Goal: Transaction & Acquisition: Purchase product/service

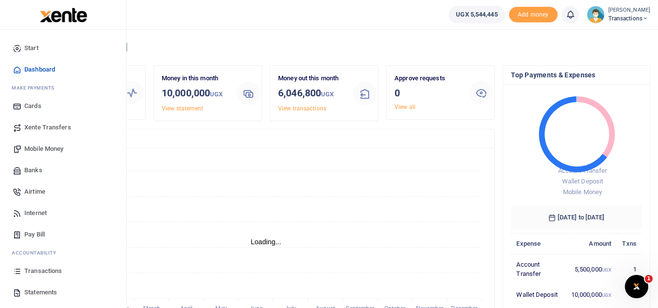
scroll to position [8, 8]
click at [45, 149] on span "Mobile Money" at bounding box center [43, 149] width 39 height 10
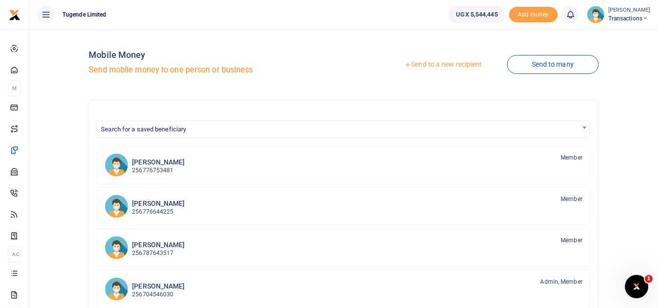
click at [423, 64] on link "Send to a new recipient" at bounding box center [442, 65] width 127 height 18
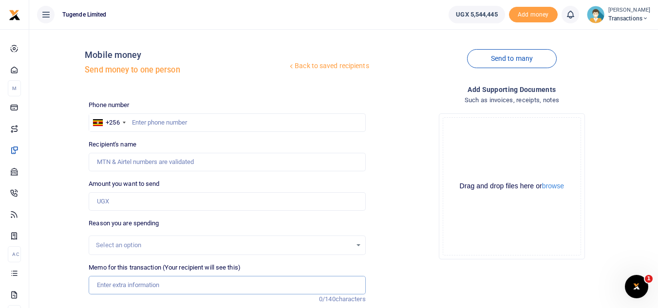
click at [176, 289] on input "Memo for this transaction (Your recipient will see this)" at bounding box center [227, 285] width 277 height 19
paste input "UFZ457X"
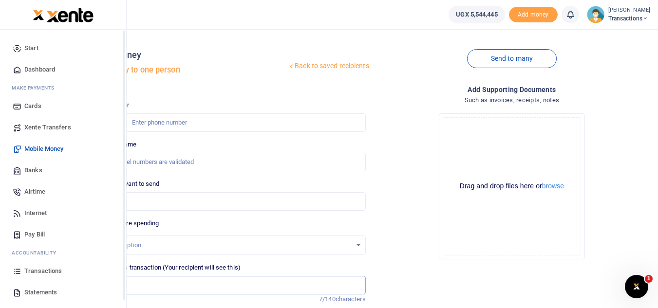
type input "UFZ457X"
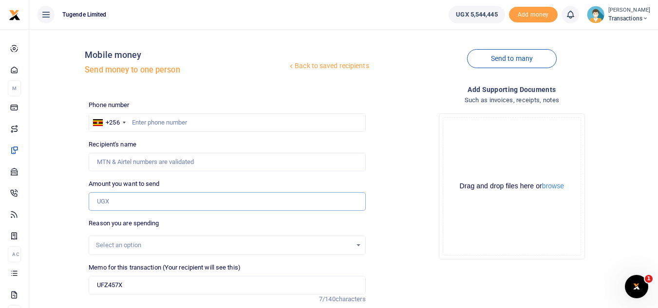
click at [153, 194] on input "Amount you want to send" at bounding box center [227, 201] width 277 height 19
paste input "30,000"
type input "30,000"
click at [207, 121] on input "text" at bounding box center [227, 122] width 277 height 19
paste input "707755430"
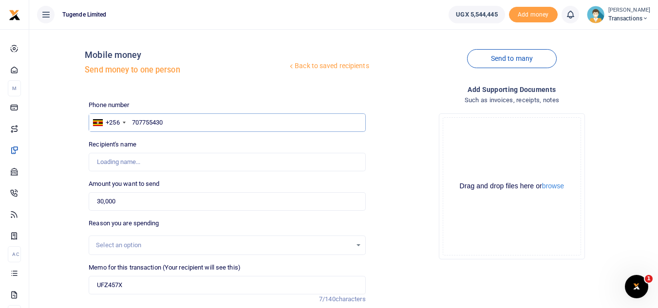
type input "707755430"
type input "Umaru Kozaala"
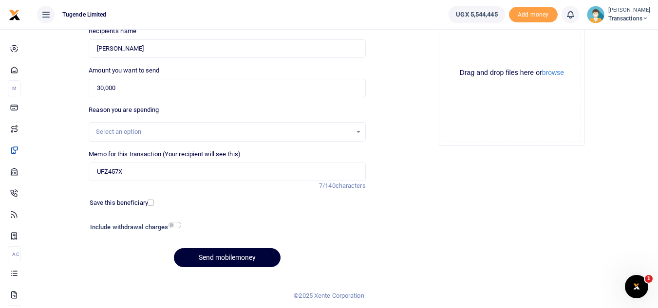
click at [225, 263] on button "Send mobilemoney" at bounding box center [227, 257] width 107 height 19
type input "707755430"
click at [202, 265] on button "Send mobilemoney" at bounding box center [227, 257] width 107 height 19
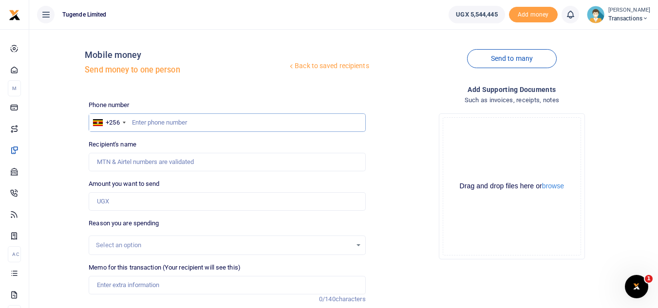
click at [200, 118] on input "text" at bounding box center [227, 122] width 277 height 19
paste input "751550516 ("
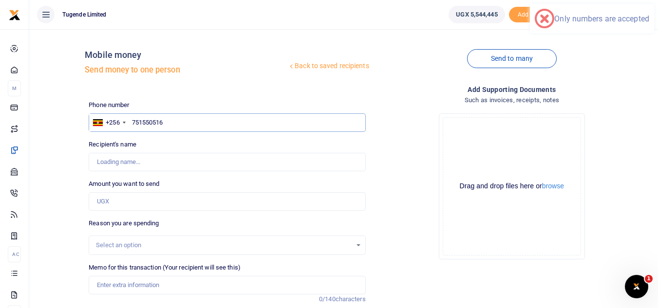
type input "751550516"
type input "Moses Mukungu"
paste input "UGC086R"
click at [192, 290] on input "Memo for this transaction (Your recipient will see this)" at bounding box center [227, 285] width 277 height 19
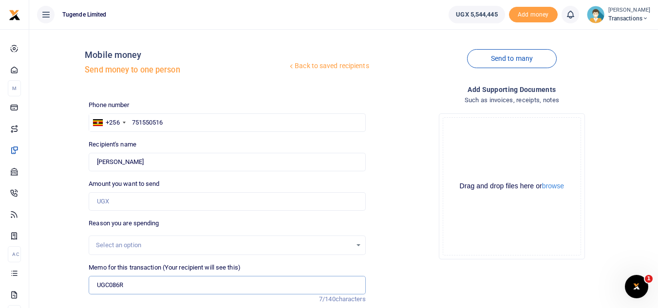
type input "UGC086R"
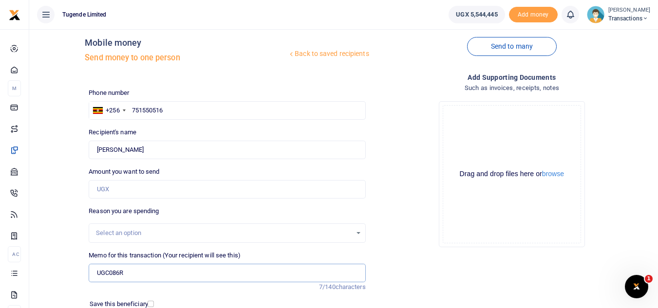
scroll to position [23, 0]
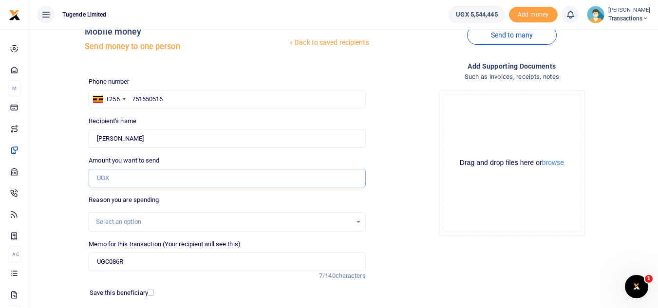
click at [187, 185] on input "Amount you want to send" at bounding box center [227, 178] width 277 height 19
type input "45,000"
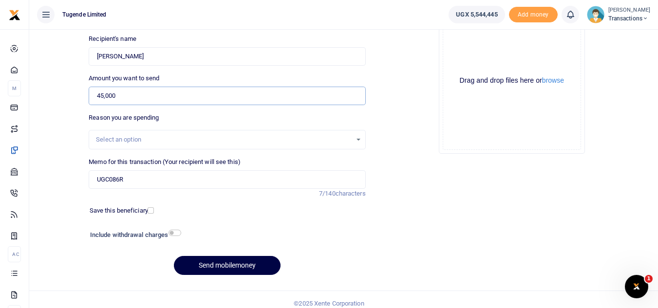
scroll to position [113, 0]
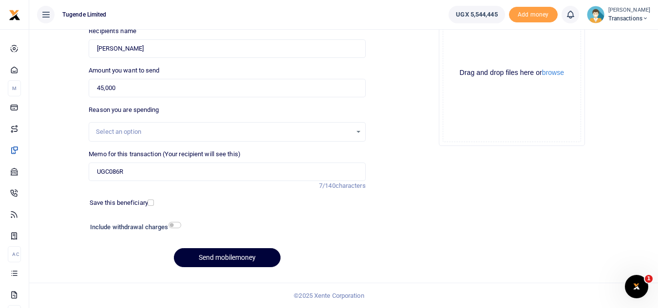
click at [217, 265] on button "Send mobilemoney" at bounding box center [227, 257] width 107 height 19
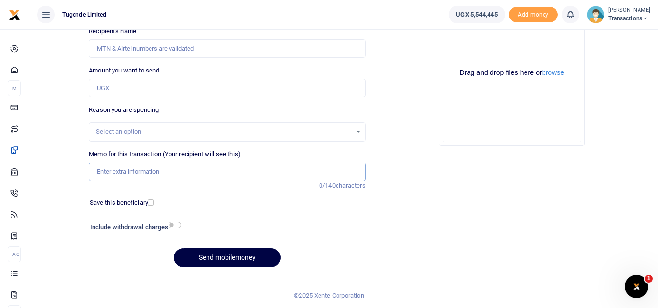
click at [165, 176] on input "Memo for this transaction (Your recipient will see this)" at bounding box center [227, 172] width 277 height 19
paste input "UGA377H"
type input "UGA377H"
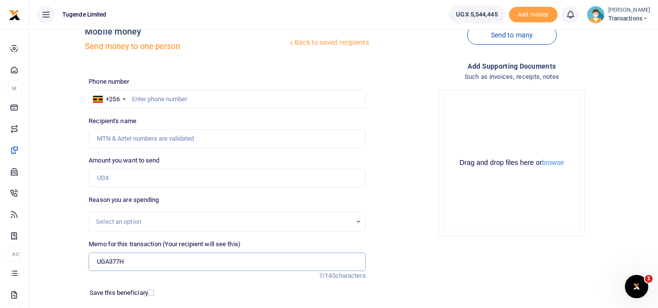
scroll to position [23, 0]
click at [189, 98] on input "text" at bounding box center [227, 100] width 277 height 19
paste input "751905611"
type input "751905611"
type input "Paul Kasala"
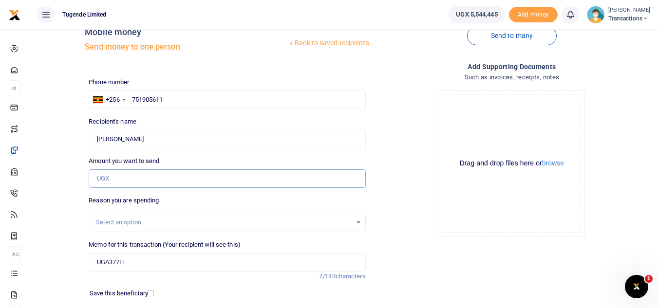
click at [156, 176] on input "Amount you want to send" at bounding box center [227, 178] width 277 height 19
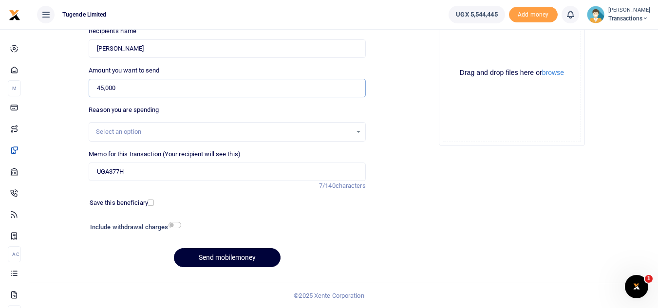
type input "45,000"
click at [222, 258] on button "Send mobilemoney" at bounding box center [227, 257] width 107 height 19
click at [226, 171] on input "Memo for this transaction (Your recipient will see this)" at bounding box center [227, 172] width 277 height 19
paste input "TLUG-016496"
type input "TLUG-016496"
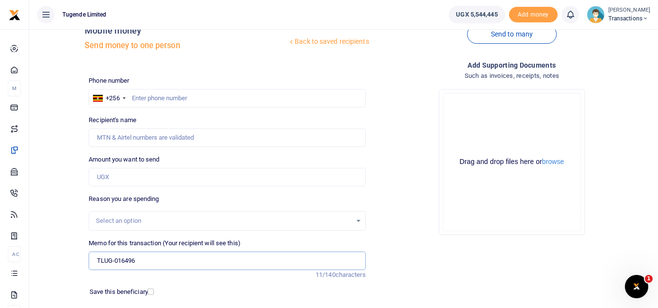
scroll to position [23, 0]
click at [219, 100] on input "text" at bounding box center [227, 99] width 277 height 19
paste input "766663429"
type input "766663429"
type input "[PERSON_NAME]"
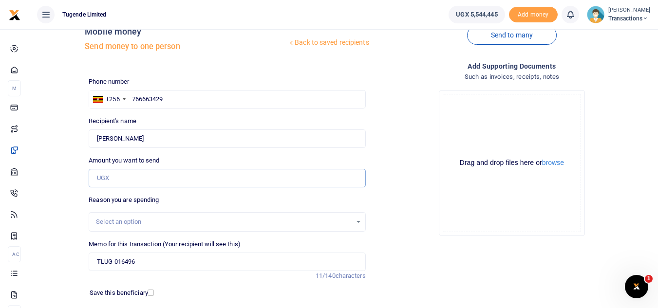
click at [153, 178] on input "Amount you want to send" at bounding box center [227, 178] width 277 height 19
paste input "52,000"
type input "52,000"
click at [92, 259] on input "TLUG-016496" at bounding box center [227, 262] width 277 height 19
paste input "UMA146CY"
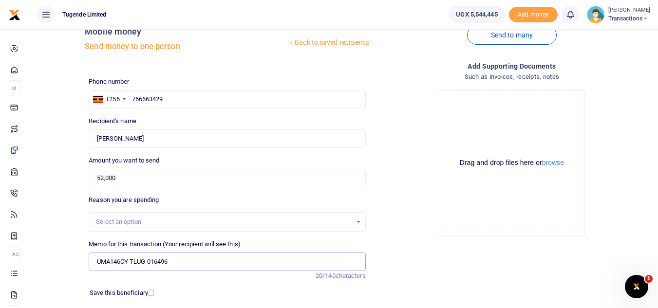
click at [147, 259] on input "UMA146CY TLUG-016496" at bounding box center [227, 262] width 277 height 19
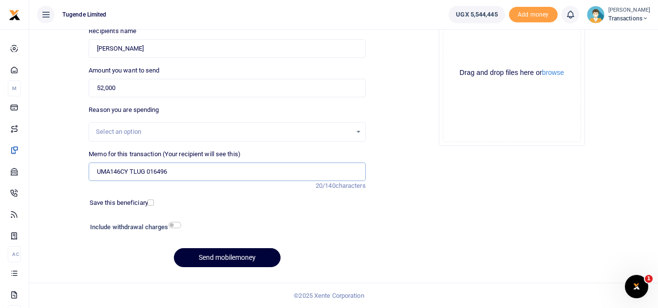
type input "UMA146CY TLUG 016496"
click at [216, 260] on button "Send mobilemoney" at bounding box center [227, 257] width 107 height 19
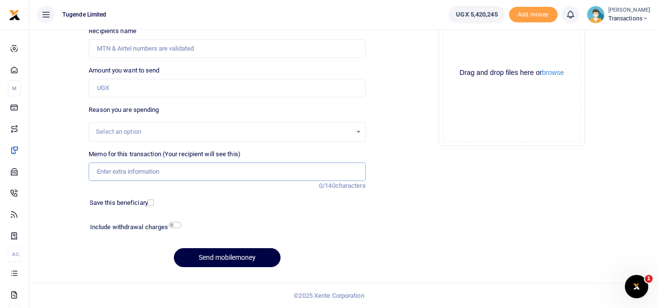
paste input "UGF771Z"
click at [220, 175] on input "UGF771Z" at bounding box center [227, 172] width 277 height 19
type input "UGF771Z"
click at [200, 88] on input "Amount you want to send" at bounding box center [227, 88] width 277 height 19
paste input "192,000"
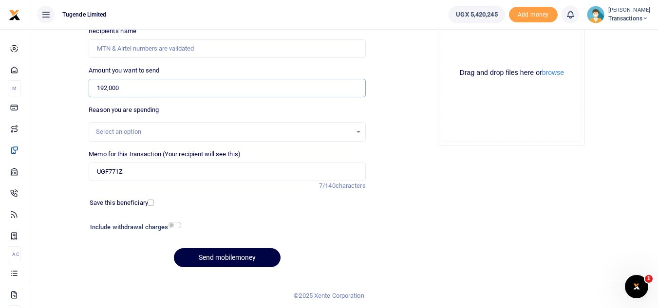
type input "192,000"
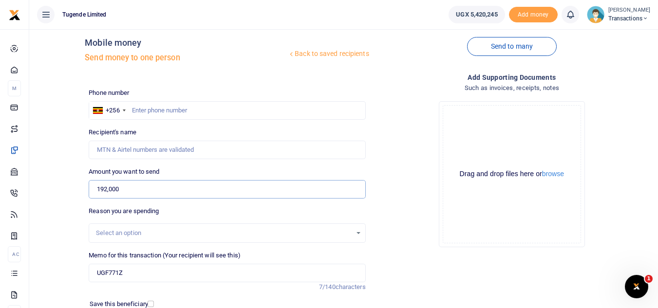
scroll to position [11, 0]
click at [238, 104] on input "text" at bounding box center [227, 111] width 277 height 19
paste input "750523153"
type input "750523153"
type input "Sowedi Waiswa"
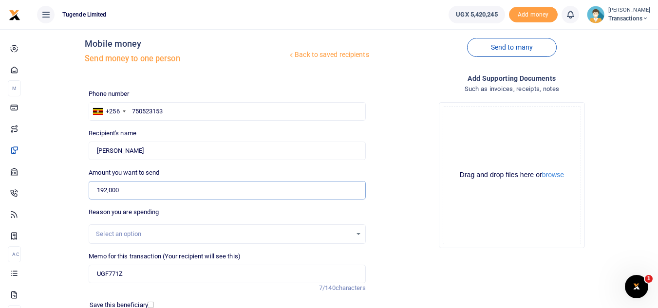
click at [161, 186] on input "192,000" at bounding box center [227, 190] width 277 height 19
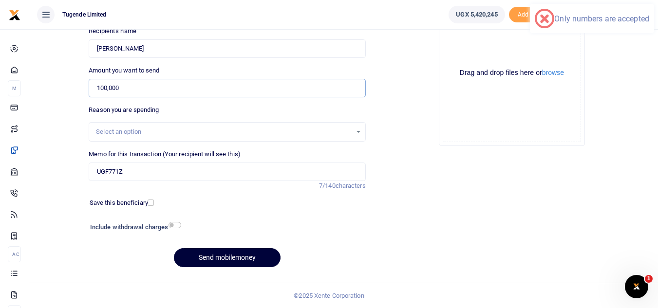
type input "100,000"
click at [220, 254] on button "Send mobilemoney" at bounding box center [227, 257] width 107 height 19
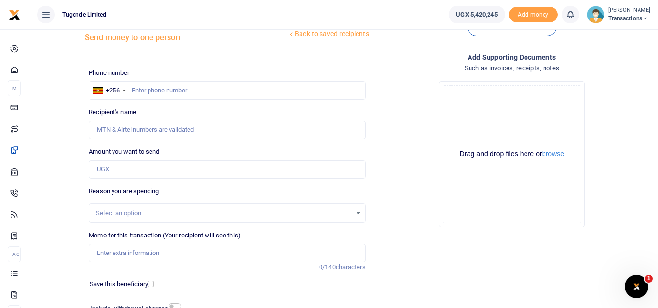
scroll to position [32, 0]
click at [195, 93] on input "text" at bounding box center [227, 91] width 277 height 19
paste input "778,667,348"
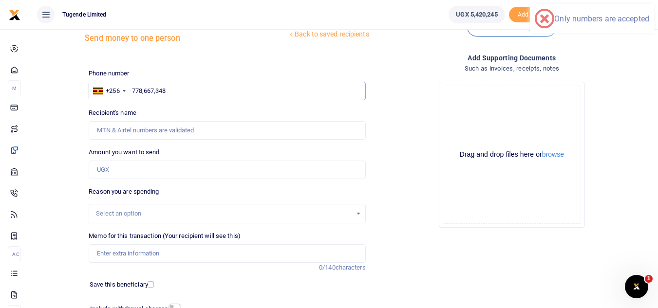
click at [155, 92] on input "778,667,348" at bounding box center [227, 91] width 277 height 19
type input "778667348"
type input "Pius Kisita"
type input "778667348"
click at [145, 176] on input "Amount you want to send" at bounding box center [227, 170] width 277 height 19
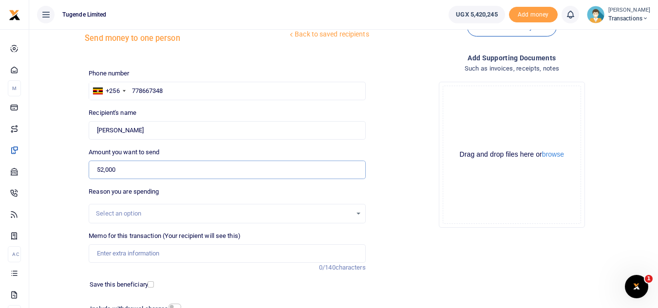
type input "52,000"
click at [166, 249] on input "Memo for this transaction (Your recipient will see this)" at bounding box center [227, 253] width 277 height 19
paste input "UGF771Z"
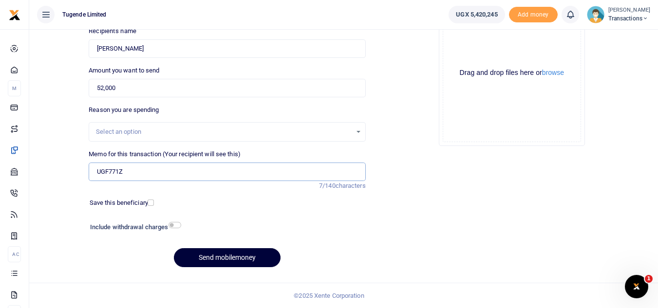
type input "UGF771Z"
click at [219, 260] on button "Send mobilemoney" at bounding box center [227, 257] width 107 height 19
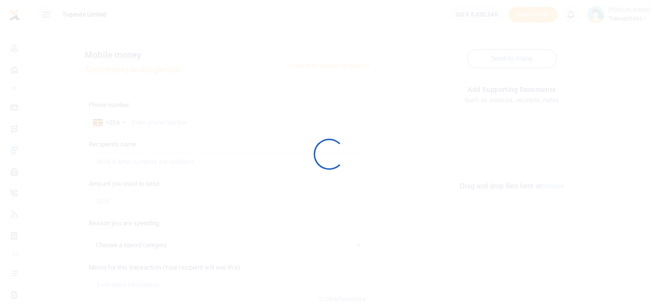
scroll to position [113, 0]
select select
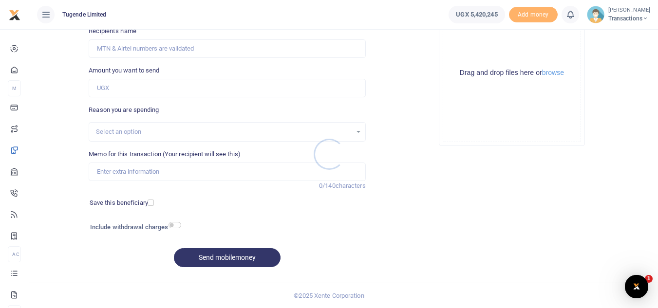
scroll to position [0, 0]
click at [156, 174] on div at bounding box center [329, 154] width 658 height 308
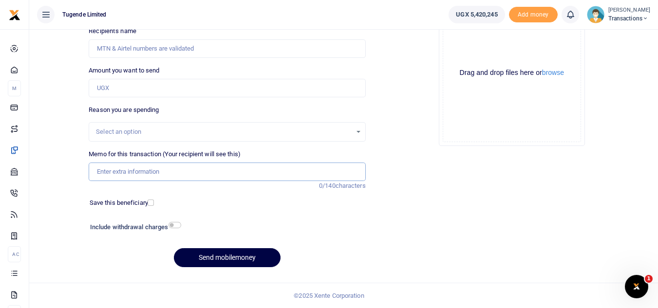
click at [118, 167] on input "Memo for this transaction (Your recipient will see this)" at bounding box center [227, 172] width 277 height 19
paste input "UGF771Z"
type input "UGF771Z"
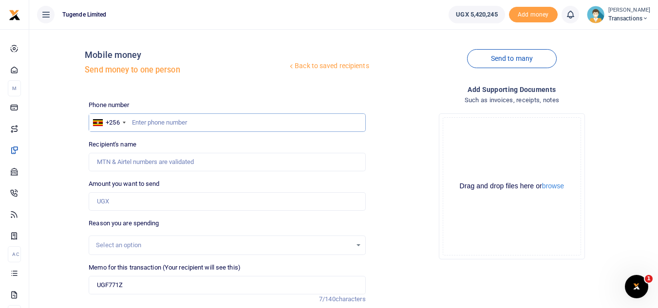
click at [170, 123] on input "text" at bounding box center [227, 122] width 277 height 19
paste input "707032487"
type input "707032487"
type input "[PERSON_NAME]"
click at [179, 204] on input "Amount you want to send" at bounding box center [227, 201] width 277 height 19
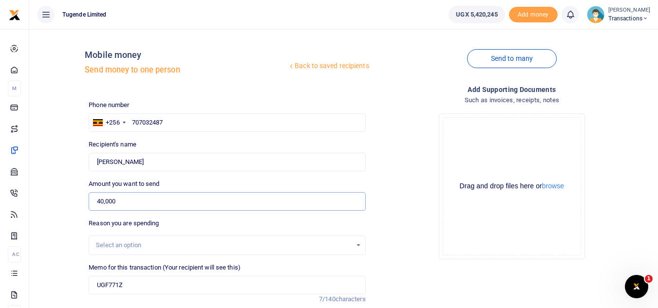
type input "40,000"
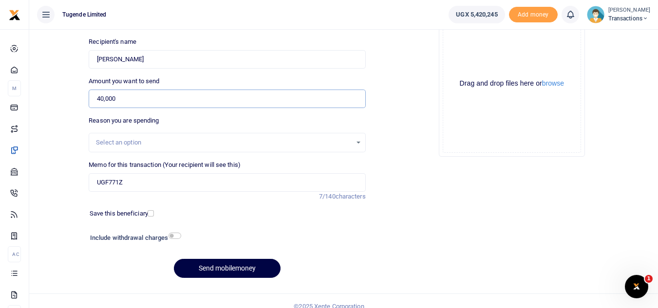
scroll to position [103, 0]
click at [219, 265] on button "Send mobilemoney" at bounding box center [227, 268] width 107 height 19
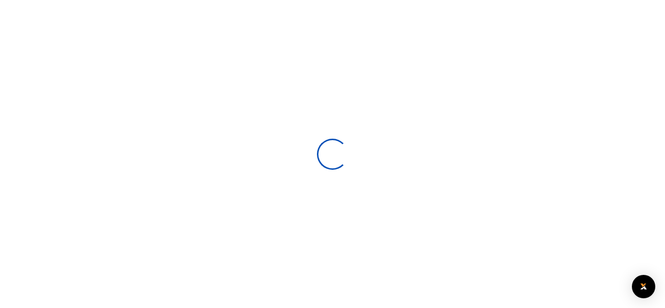
select select
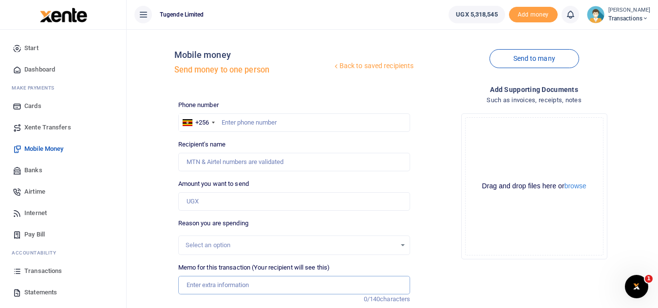
click at [239, 289] on input "Memo for this transaction (Your recipient will see this)" at bounding box center [294, 285] width 232 height 19
paste input "TLUG-016505"
type input "TLUG-016505"
click at [270, 121] on input "text" at bounding box center [294, 122] width 232 height 19
paste input "755017883"
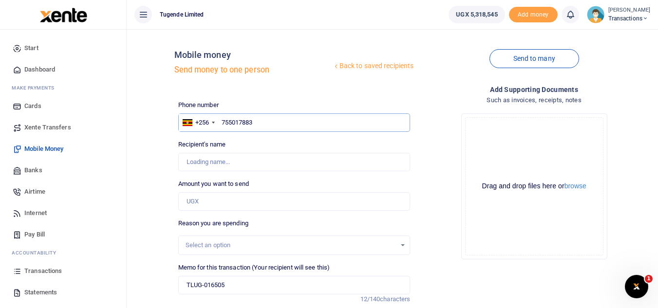
type input "755017883"
type input "Rogers Ssenoga"
click at [277, 202] on input "Amount you want to send" at bounding box center [294, 201] width 232 height 19
paste input "260,000"
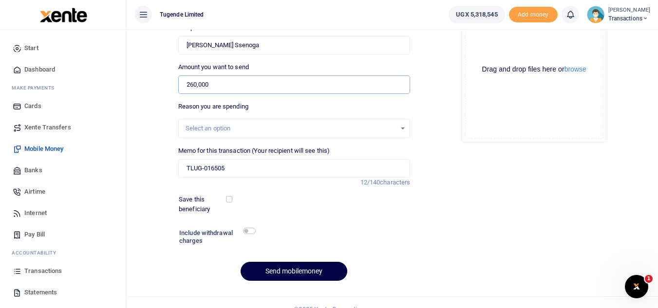
scroll to position [123, 0]
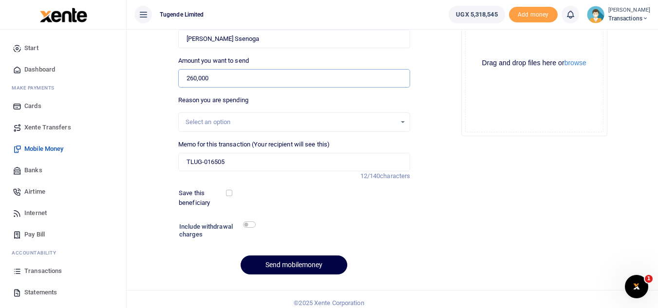
type input "260,000"
click at [183, 161] on input "TLUG-016505" at bounding box center [294, 162] width 232 height 19
paste input "UMA808CG"
click at [241, 163] on input "UMA808CG TLUG-016505" at bounding box center [294, 162] width 232 height 19
type input "UMA808CG TLUG 016505"
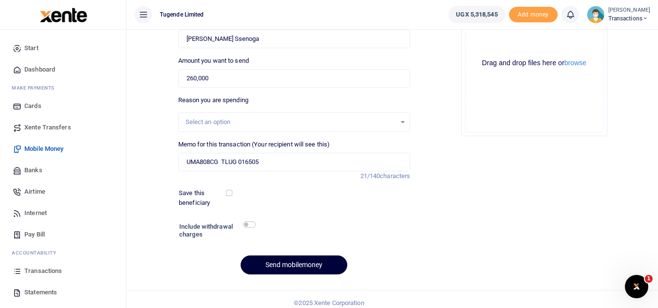
click at [283, 271] on button "Send mobilemoney" at bounding box center [294, 265] width 107 height 19
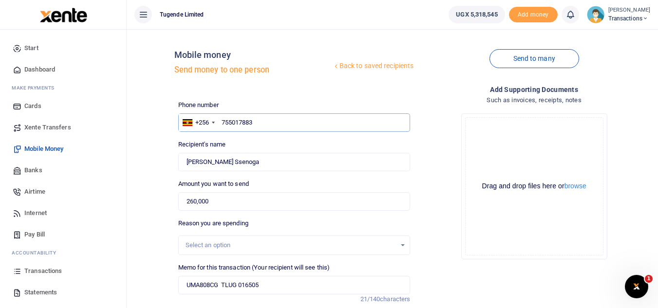
scroll to position [130, 0]
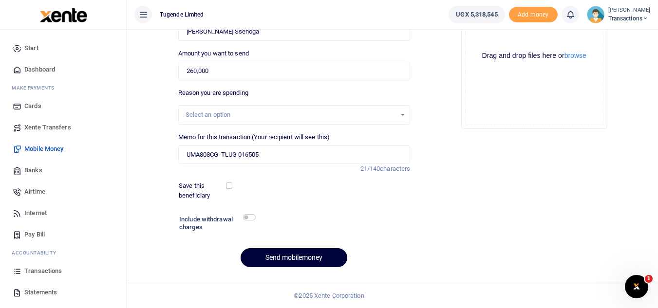
type input "755017883"
click at [296, 255] on button "Send mobilemoney" at bounding box center [294, 257] width 107 height 19
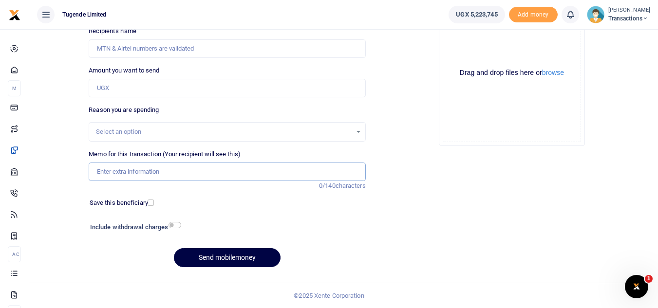
click at [218, 175] on input "Memo for this transaction (Your recipient will see this)" at bounding box center [227, 172] width 277 height 19
paste input "UMA331AV"
click at [218, 175] on input "UMA331AV" at bounding box center [227, 172] width 277 height 19
type input "UMA331AV"
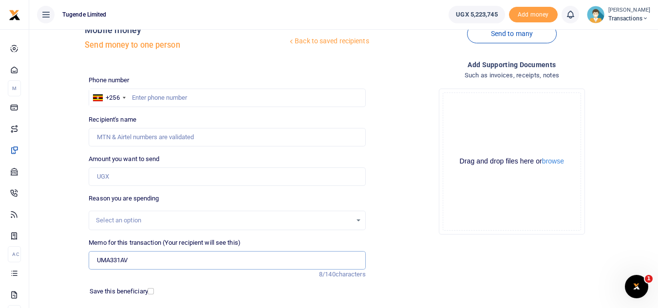
scroll to position [24, 0]
click at [255, 99] on input "text" at bounding box center [227, 98] width 277 height 19
paste input "755,016,610"
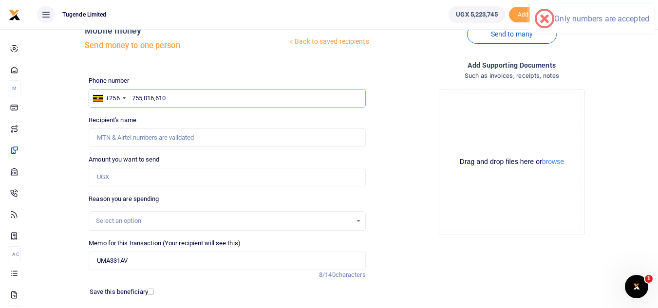
click at [156, 96] on input "755,016,610" at bounding box center [227, 98] width 277 height 19
type input "755016,10"
click at [291, 257] on input "UMA331AV" at bounding box center [227, 261] width 277 height 19
click at [172, 168] on input "Amount you want to send" at bounding box center [227, 177] width 277 height 19
paste input "154,000"
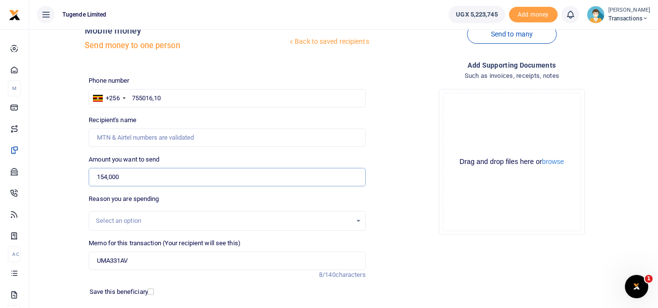
type input "154,000"
click at [198, 104] on input "755016,10" at bounding box center [227, 98] width 277 height 19
type input "7"
paste input "755016610"
type input "755016610"
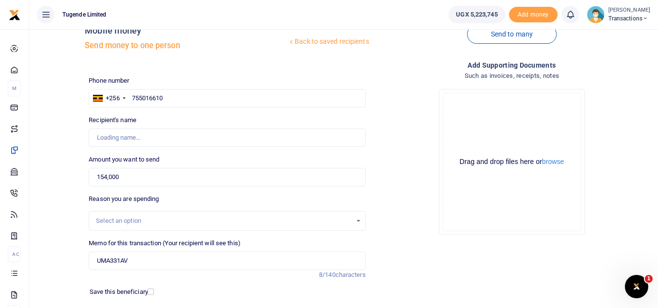
type input "[PERSON_NAME]"
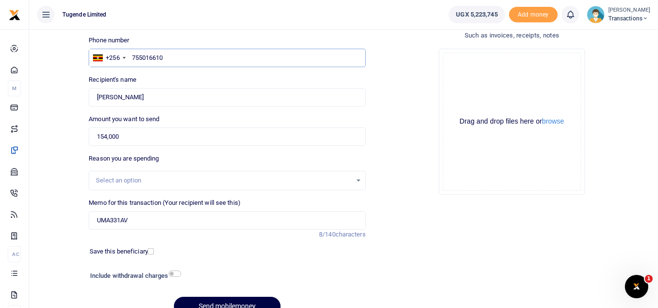
scroll to position [113, 0]
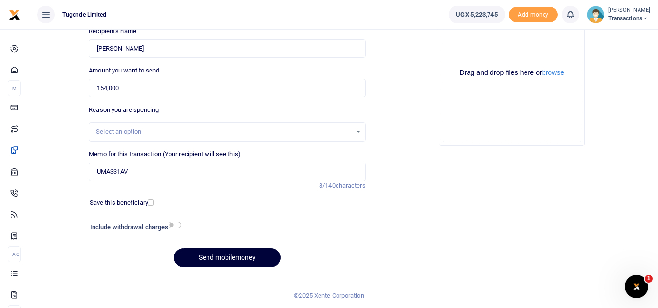
click at [215, 255] on button "Send mobilemoney" at bounding box center [227, 257] width 107 height 19
